Goal: Information Seeking & Learning: Learn about a topic

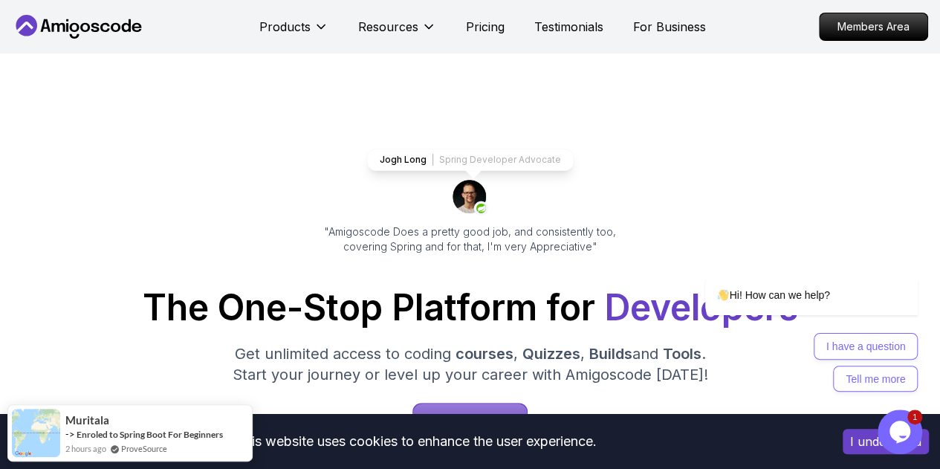
scroll to position [1, 0]
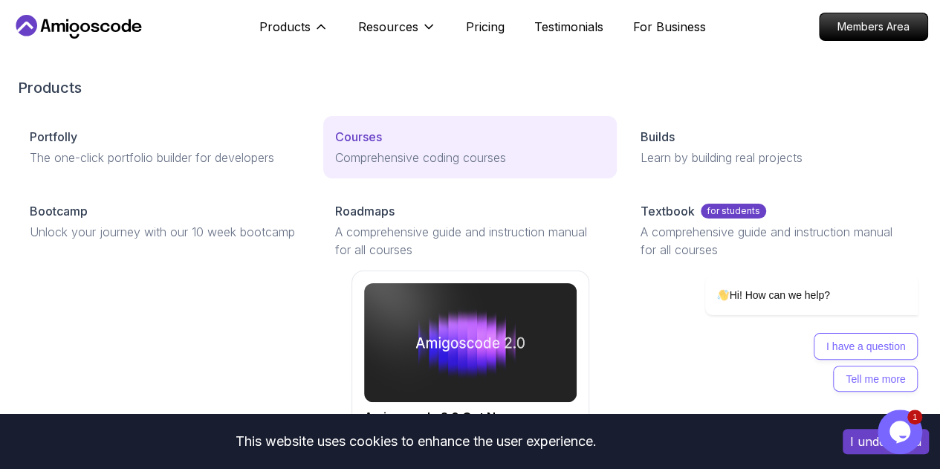
click at [335, 166] on p "Comprehensive coding courses" at bounding box center [470, 158] width 270 height 18
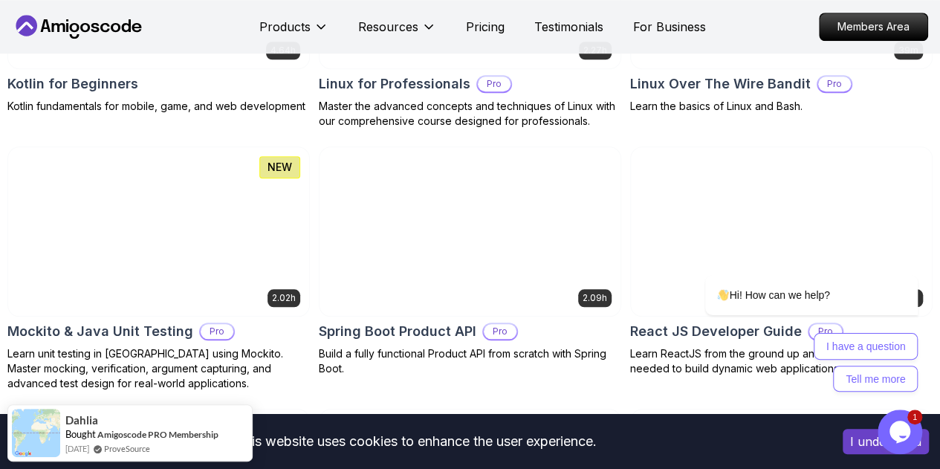
scroll to position [3401, 0]
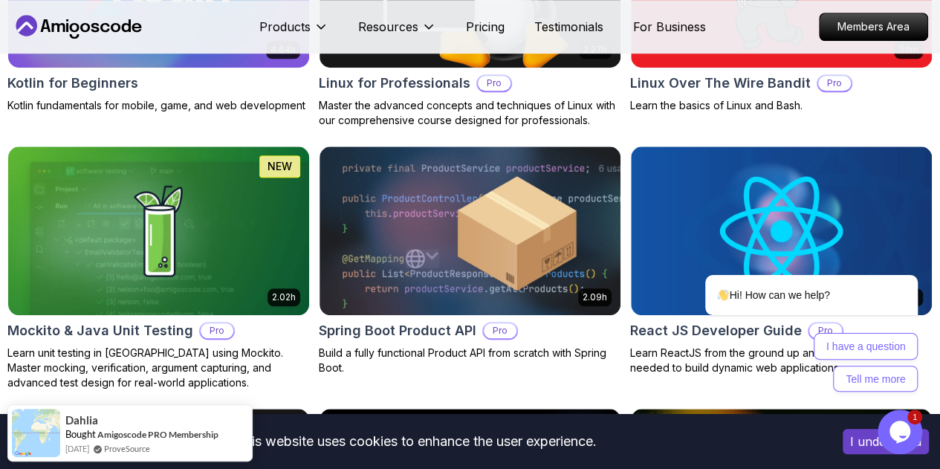
click at [0, 0] on p "+3 Hours" at bounding box center [0, 0] width 0 height 0
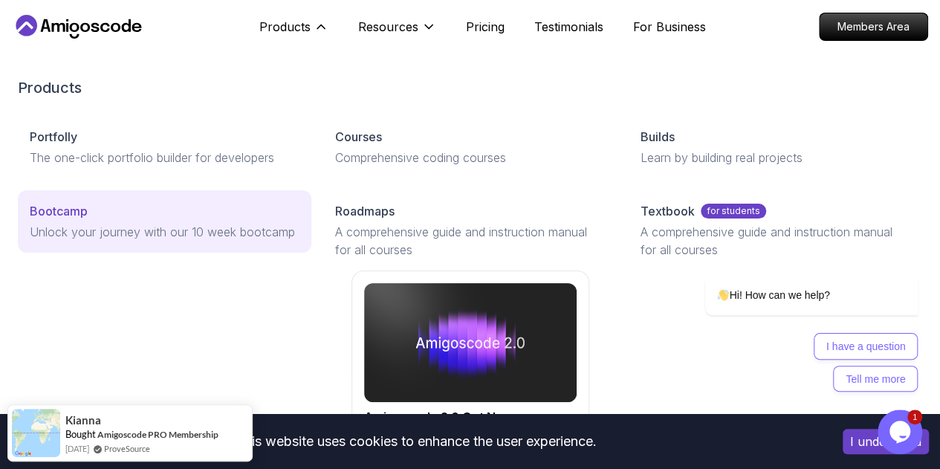
click at [111, 241] on p "Unlock your journey with our 10 week bootcamp" at bounding box center [165, 232] width 270 height 18
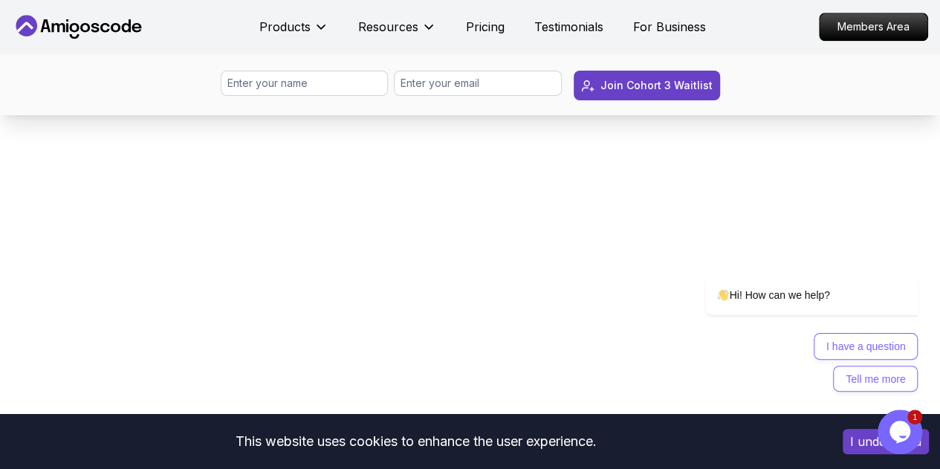
scroll to position [853, 0]
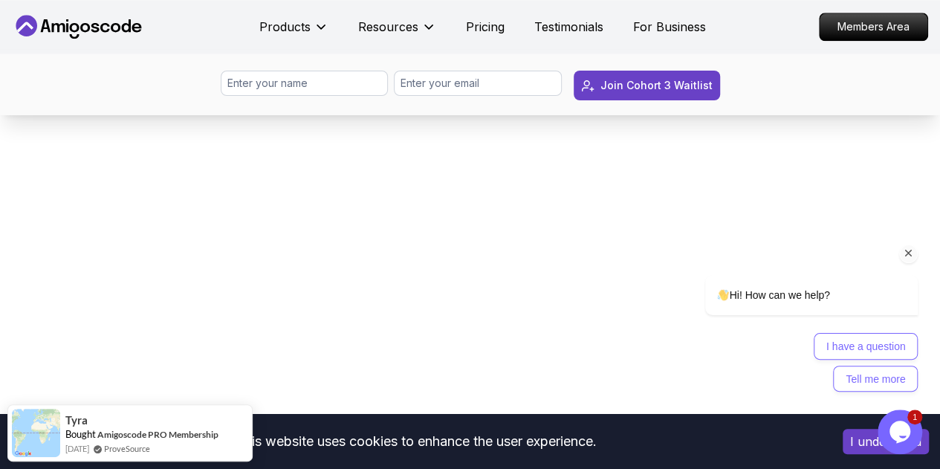
click at [910, 251] on icon "Chat attention grabber" at bounding box center [908, 253] width 13 height 13
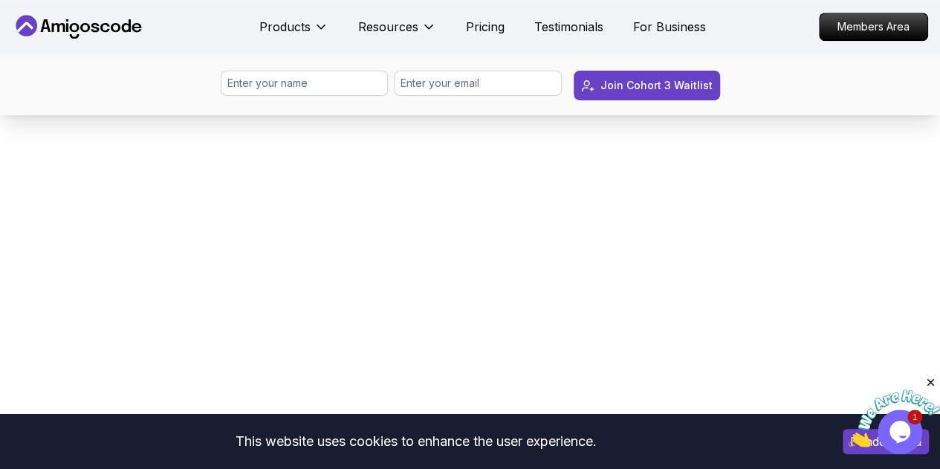
scroll to position [751, 0]
